Goal: Task Accomplishment & Management: Manage account settings

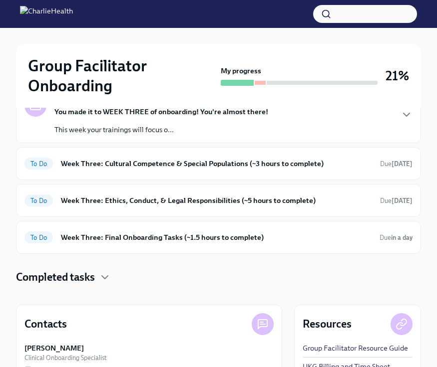
scroll to position [195, 0]
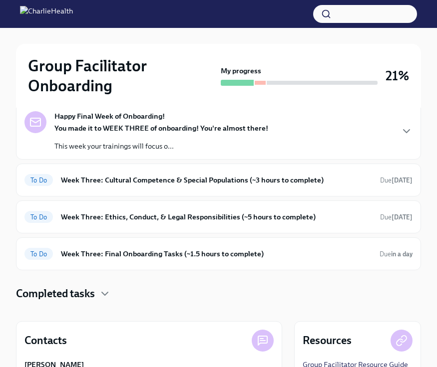
click at [397, 131] on div "Happy Final Week of Onboarding! You made it to WEEK THREE of onboarding! You're…" at bounding box center [218, 131] width 388 height 40
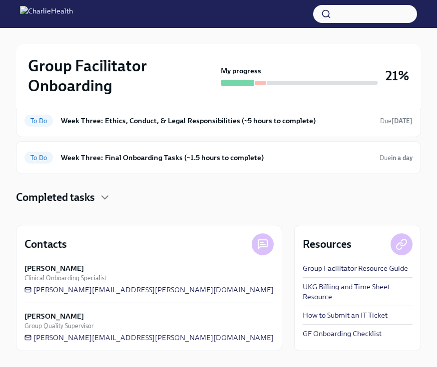
scroll to position [592, 0]
click at [248, 92] on div "To Do Week Three: Cultural Competence & Special Populations (~3 hours to comple…" at bounding box center [218, 84] width 388 height 16
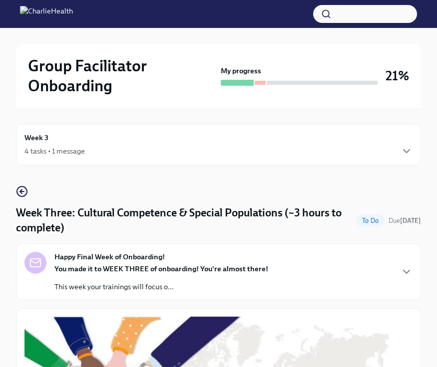
click at [371, 150] on div "4 tasks • 1 message" at bounding box center [218, 151] width 388 height 12
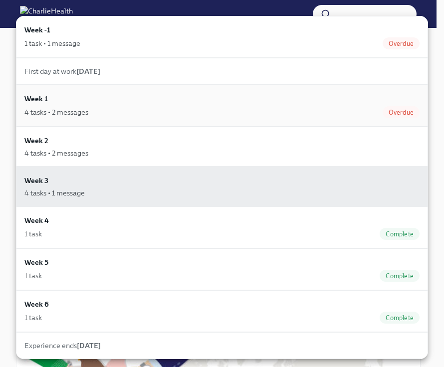
click at [408, 100] on div "Week 1 4 tasks • 2 messages Overdue" at bounding box center [221, 105] width 395 height 25
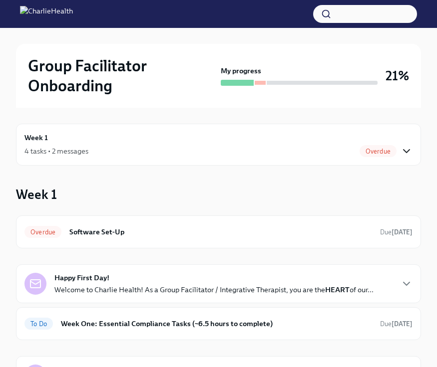
click at [412, 148] on icon "button" at bounding box center [406, 151] width 12 height 12
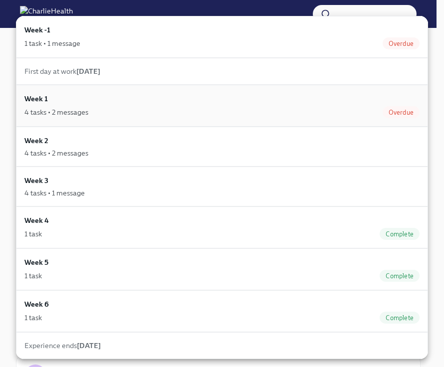
click at [329, 115] on div "4 tasks • 2 messages Overdue" at bounding box center [221, 112] width 395 height 12
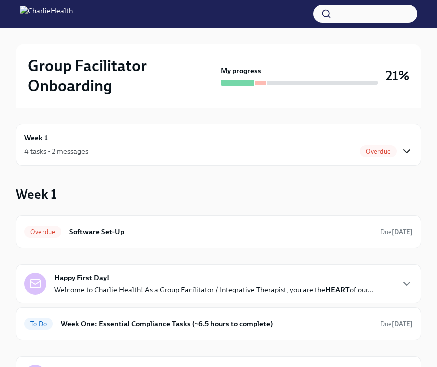
click at [404, 152] on icon "button" at bounding box center [406, 151] width 12 height 12
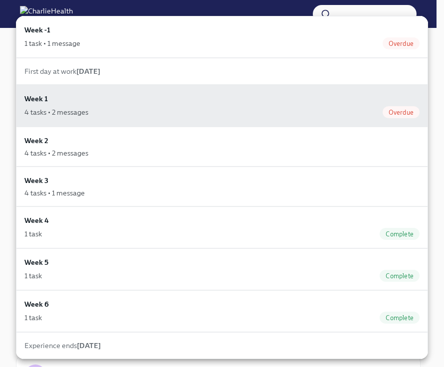
click at [435, 85] on div at bounding box center [222, 183] width 444 height 367
